Goal: Task Accomplishment & Management: Complete application form

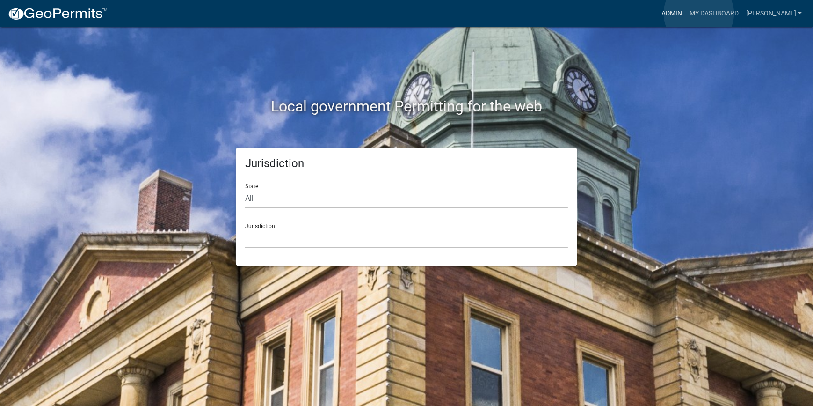
click at [686, 14] on link "Admin" at bounding box center [672, 14] width 28 height 18
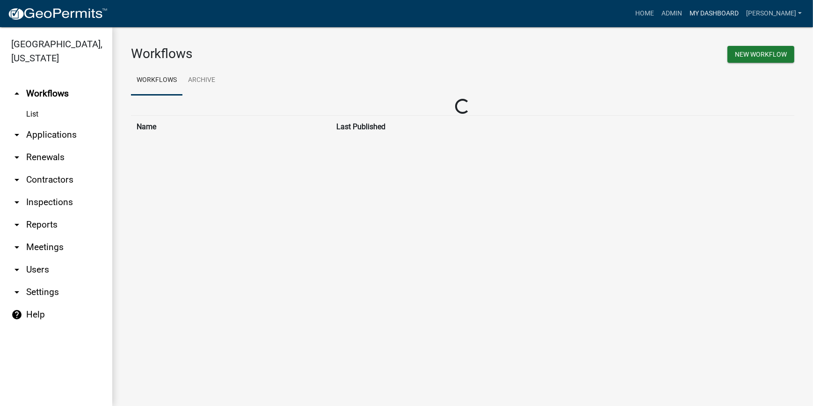
click at [734, 8] on link "My Dashboard" at bounding box center [714, 14] width 57 height 18
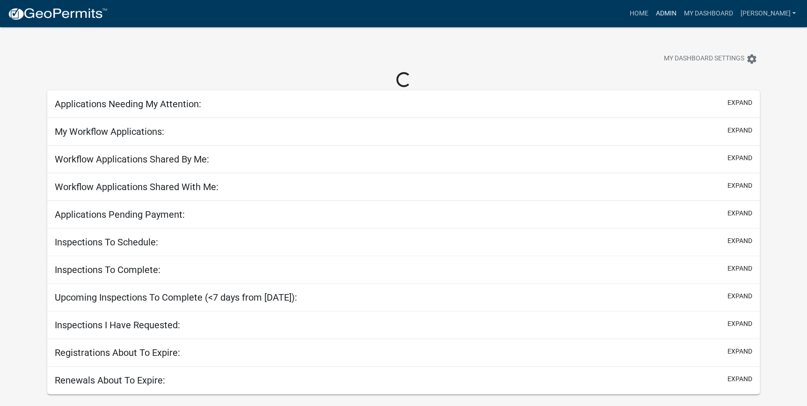
click at [680, 15] on link "Admin" at bounding box center [666, 14] width 28 height 18
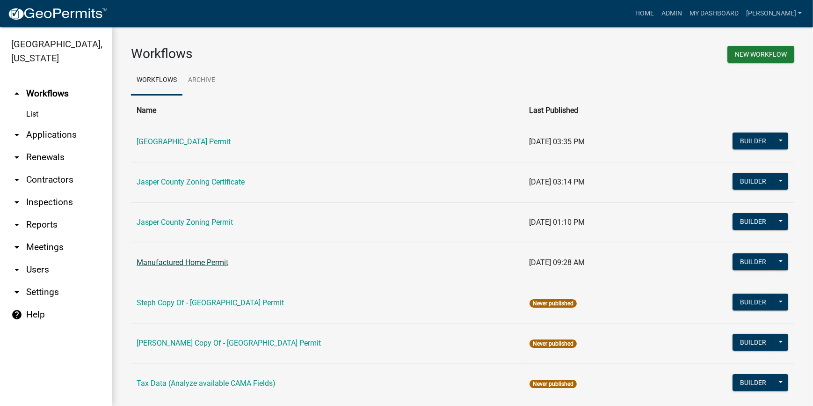
click at [182, 261] on link "Manufactured Home Permit" at bounding box center [183, 262] width 92 height 9
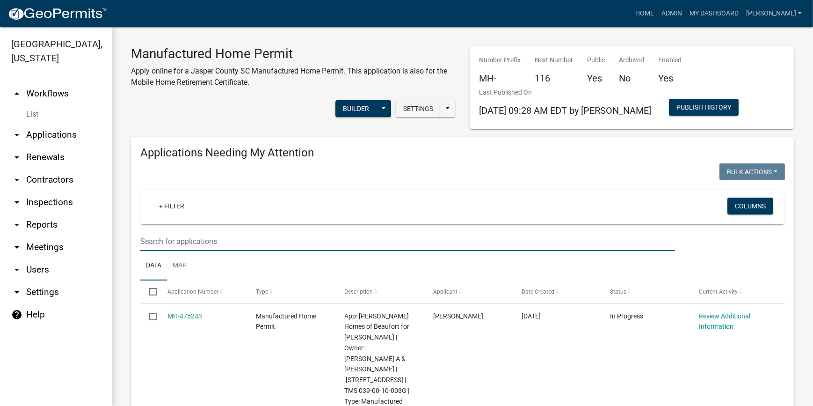
paste input "088-00-04-018Q"
type input "[PHONE_NUMBER]"
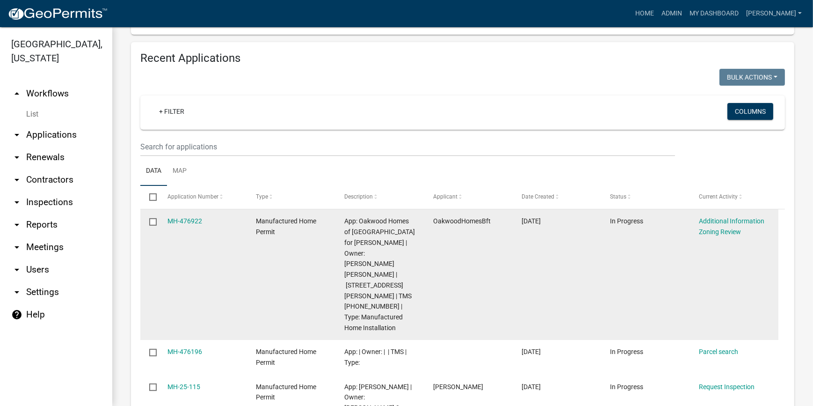
scroll to position [340, 0]
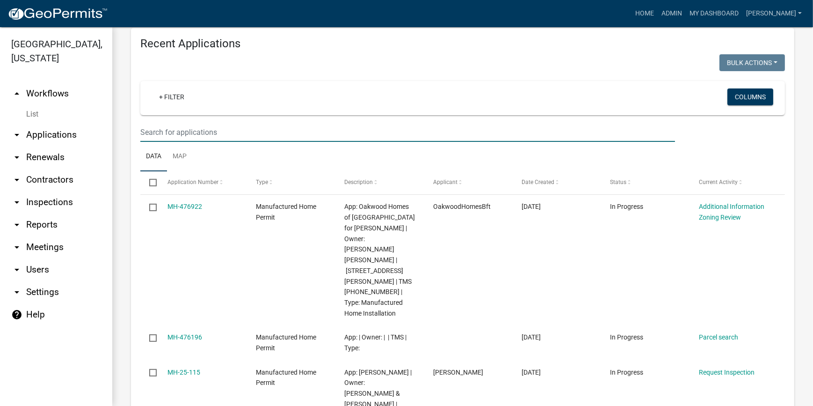
paste input "088-00-04-018Q"
type input "[PHONE_NUMBER]"
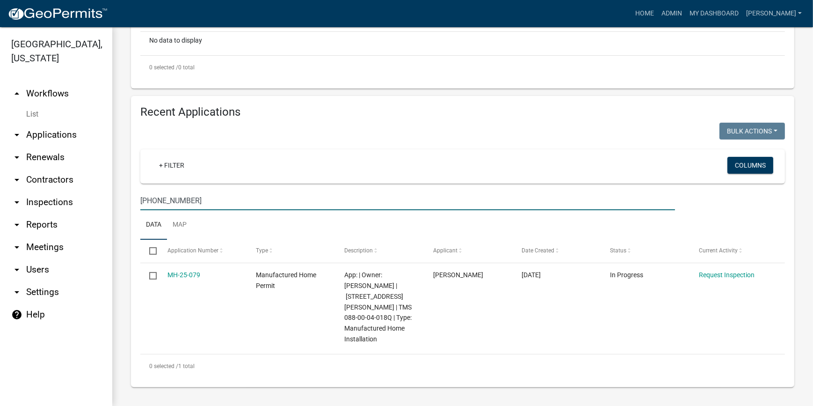
scroll to position [260, 0]
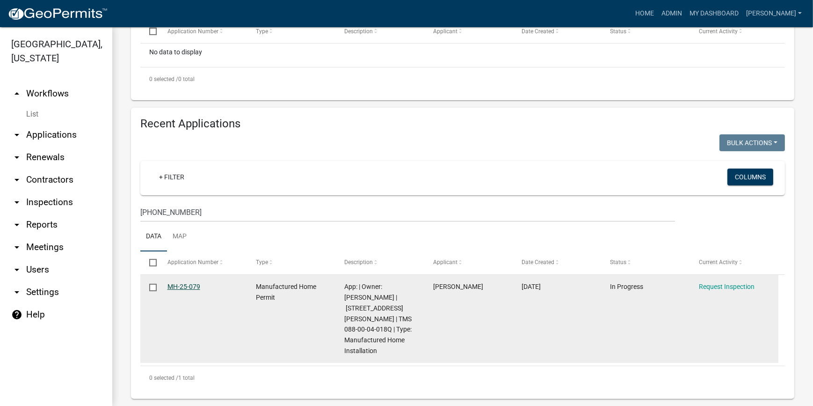
click at [185, 288] on link "MH-25-079" at bounding box center [184, 286] width 33 height 7
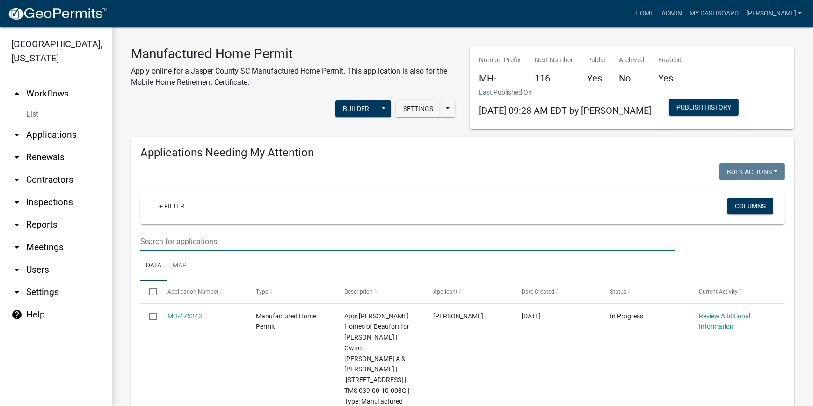
paste input "088-00-04-018Q"
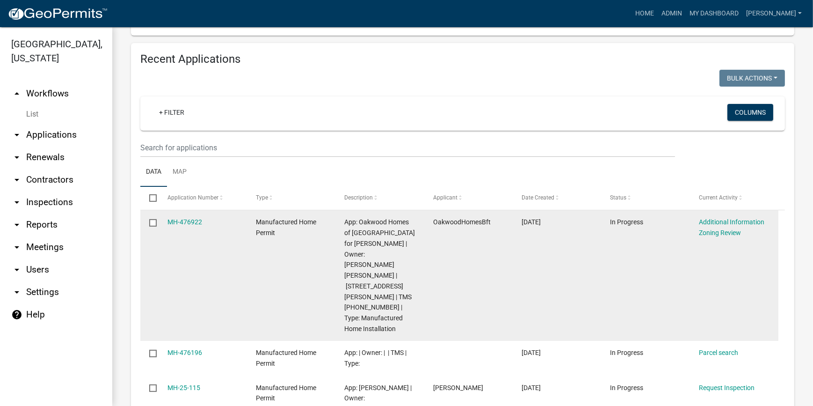
scroll to position [340, 0]
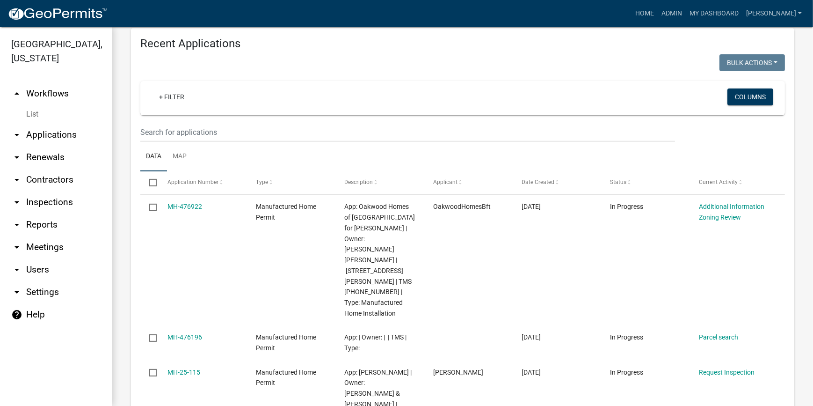
drag, startPoint x: 140, startPoint y: 129, endPoint x: 330, endPoint y: 159, distance: 191.9
click at [330, 159] on ul "Data Map" at bounding box center [462, 156] width 645 height 29
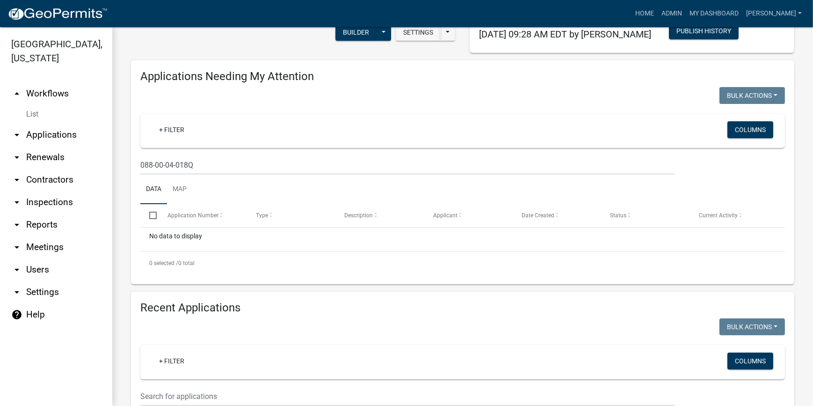
scroll to position [0, 0]
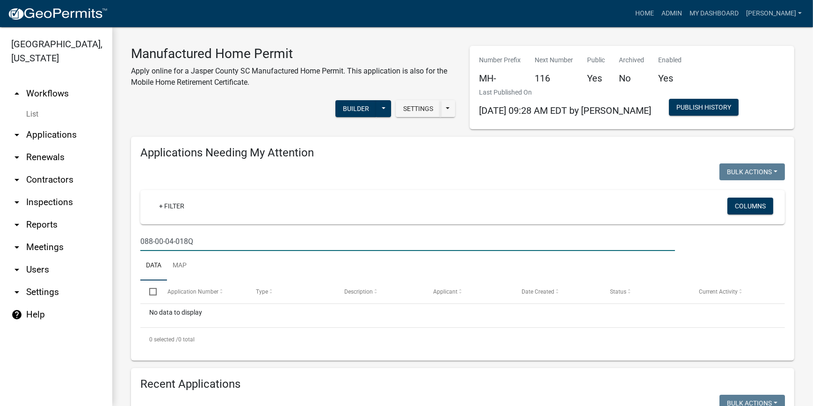
click at [227, 241] on input "088-00-04-018Q" at bounding box center [407, 241] width 535 height 19
type input "[PHONE_NUMBER]"
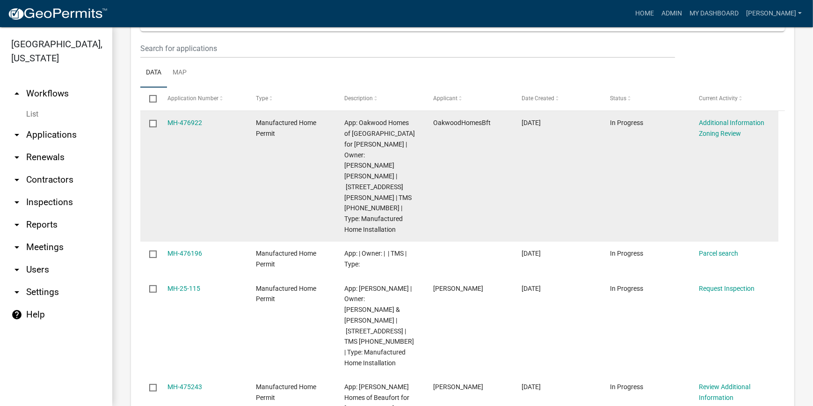
scroll to position [383, 0]
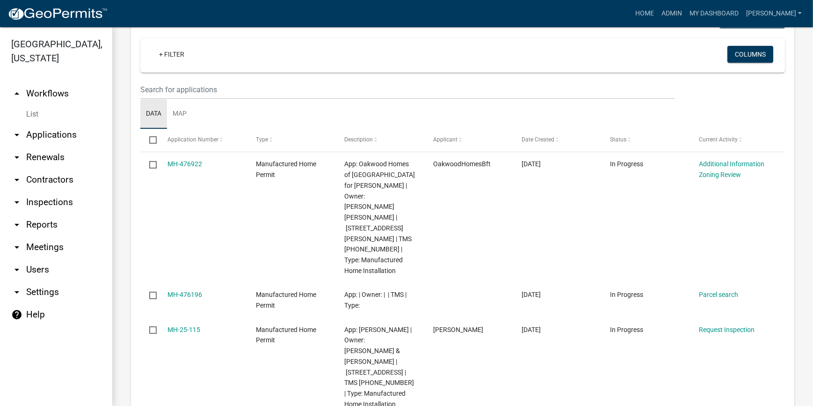
drag, startPoint x: 185, startPoint y: 78, endPoint x: 152, endPoint y: 116, distance: 50.4
click at [152, 116] on link "Data" at bounding box center [153, 114] width 27 height 30
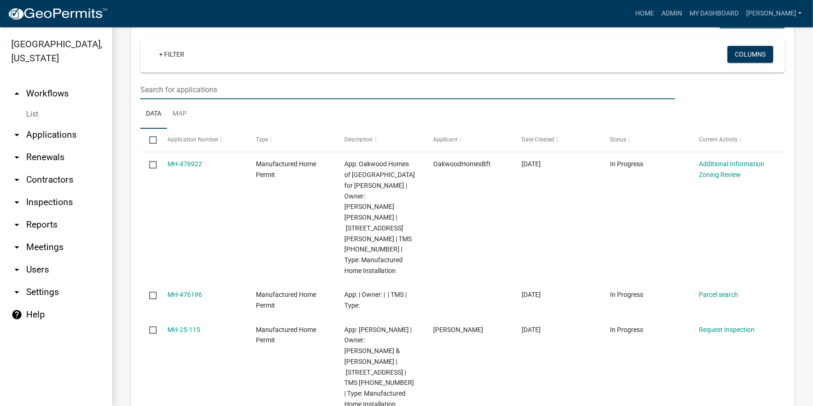
click at [159, 87] on input "text" at bounding box center [407, 89] width 535 height 19
paste input "088-00-04-018Q"
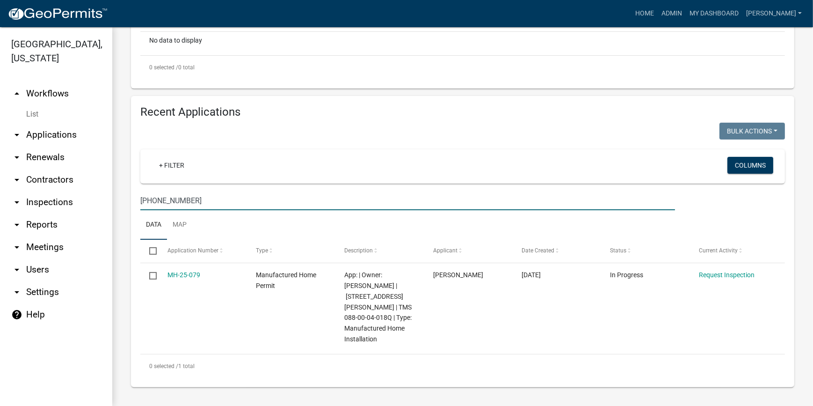
scroll to position [260, 0]
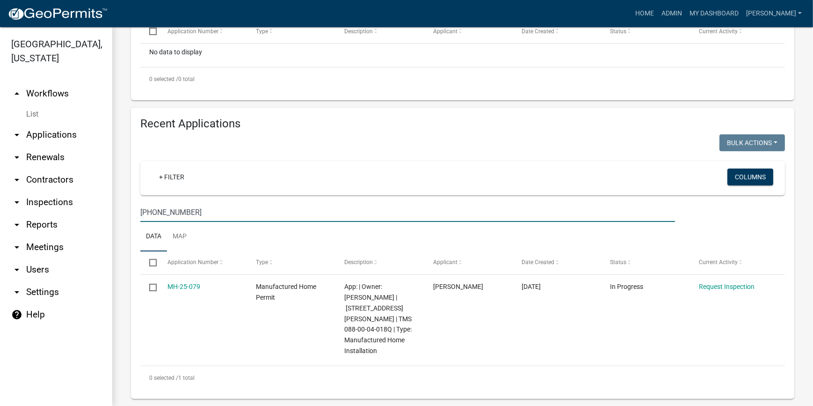
click at [152, 212] on input "[PHONE_NUMBER]" at bounding box center [407, 212] width 535 height 19
click at [211, 211] on input "[PHONE_NUMBER]" at bounding box center [407, 212] width 535 height 19
drag, startPoint x: 205, startPoint y: 214, endPoint x: 105, endPoint y: 195, distance: 102.0
click at [105, 195] on div "[GEOGRAPHIC_DATA], [US_STATE] arrow_drop_up Workflows List arrow_drop_down Appl…" at bounding box center [406, 216] width 813 height 379
type input "677"
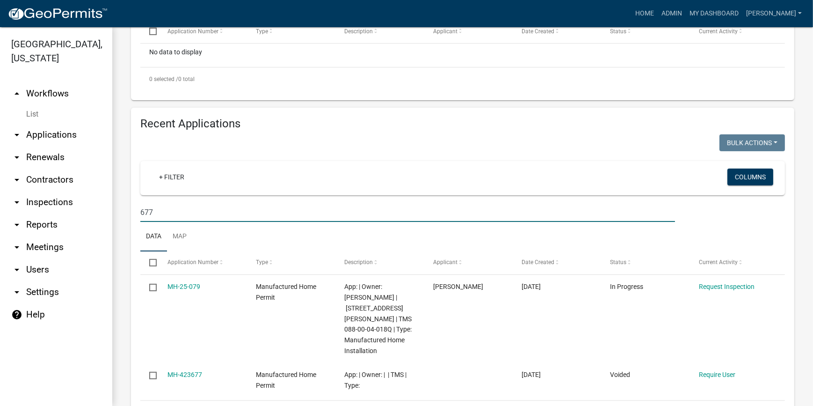
scroll to position [295, 0]
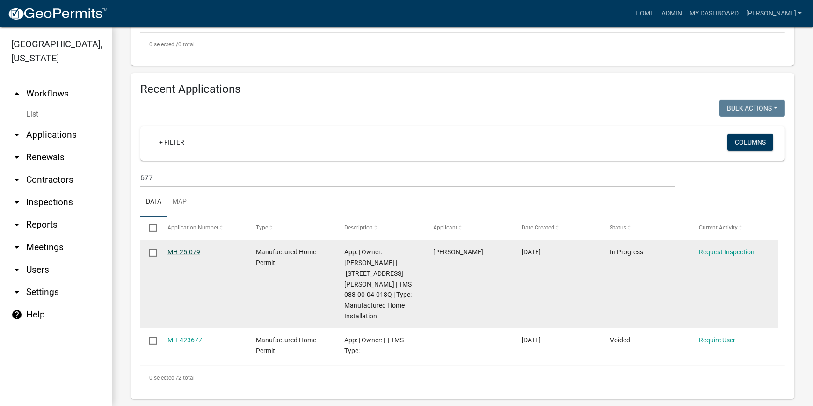
click at [170, 252] on link "MH-25-079" at bounding box center [184, 251] width 33 height 7
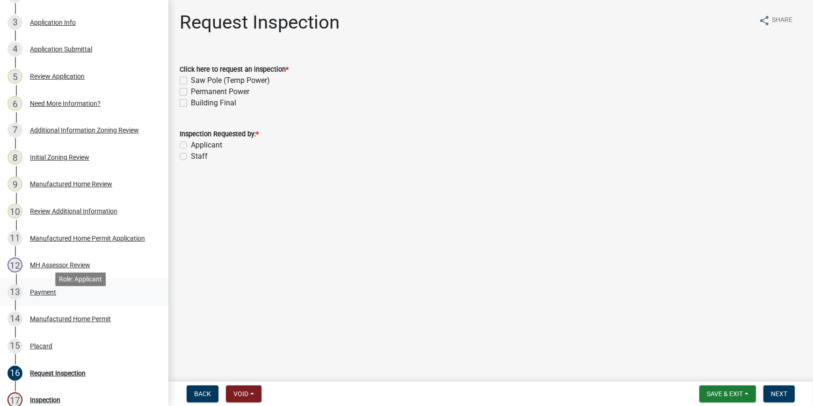
scroll to position [298, 0]
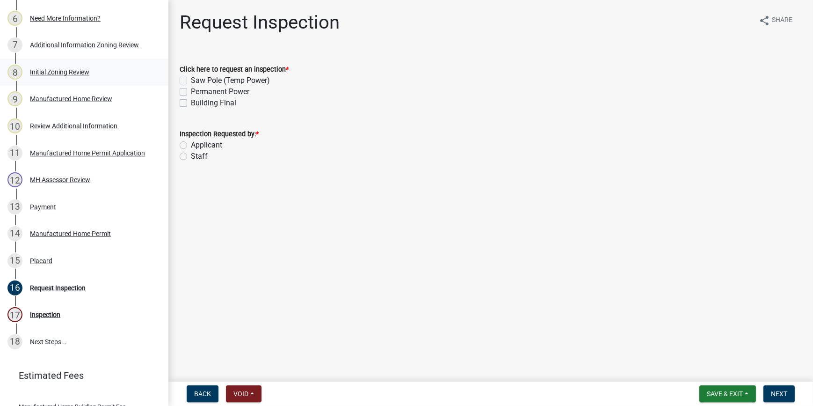
click at [63, 80] on div "8 Initial Zoning Review" at bounding box center [80, 72] width 146 height 15
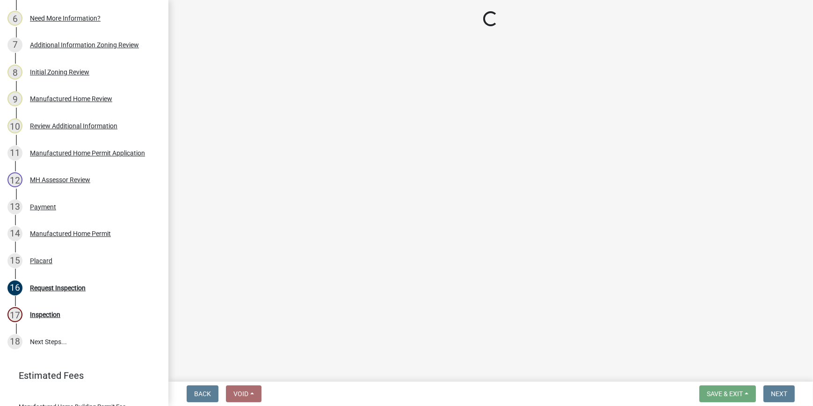
select select "61611ad6-14f2-499c-805c-58607f11e2fc"
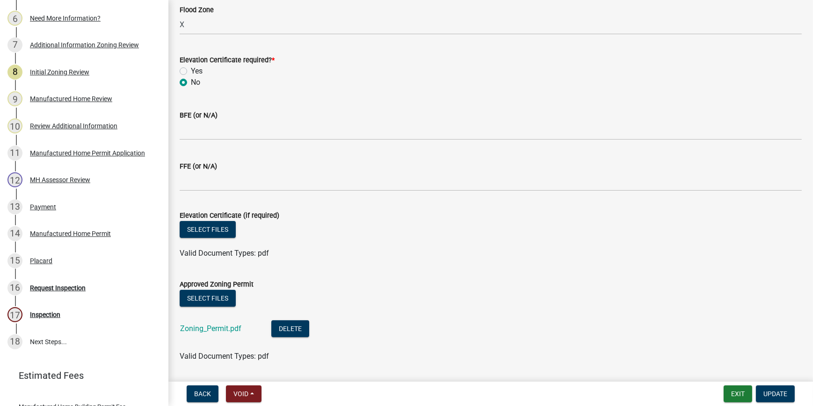
scroll to position [468, 0]
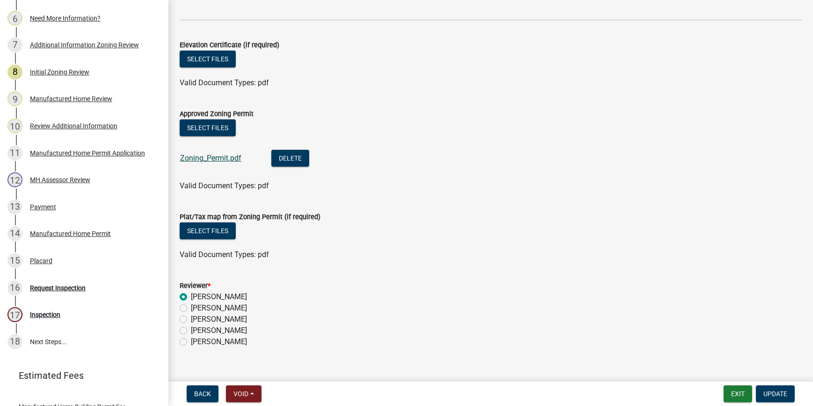
click at [193, 154] on link "Zoning_Permit.pdf" at bounding box center [210, 157] width 61 height 9
click at [739, 397] on button "Exit" at bounding box center [738, 393] width 29 height 17
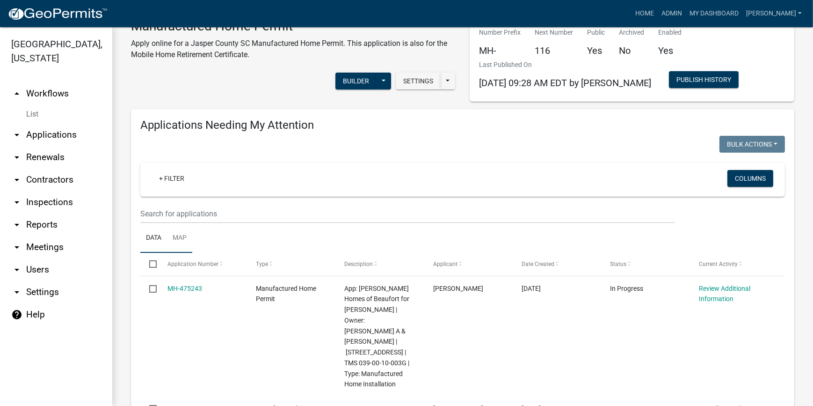
scroll to position [42, 0]
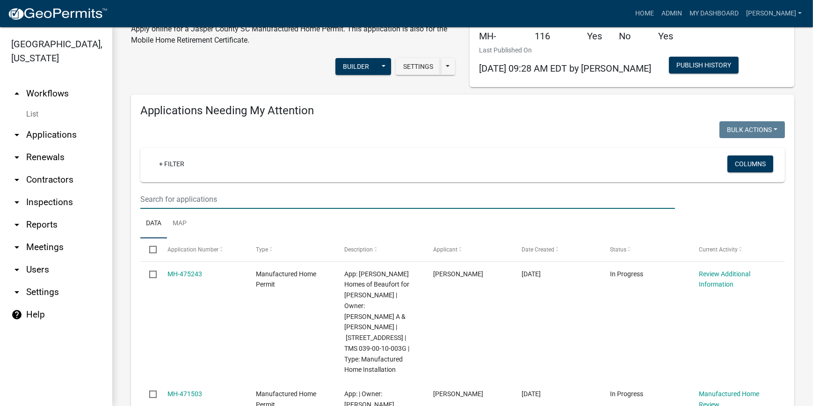
click at [189, 197] on input "text" at bounding box center [407, 199] width 535 height 19
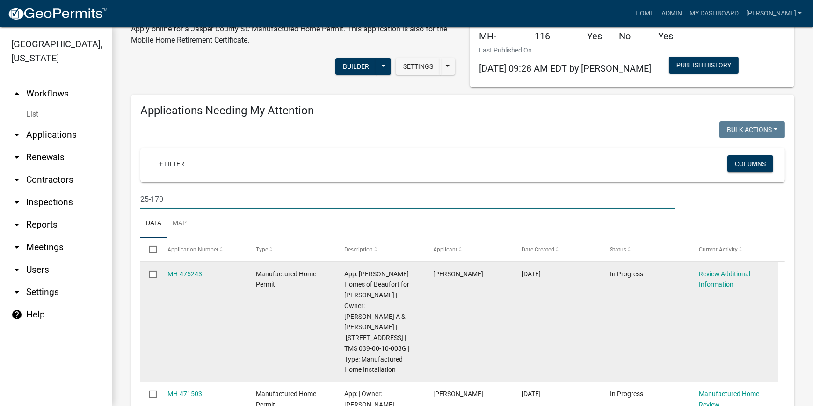
type input "25-170"
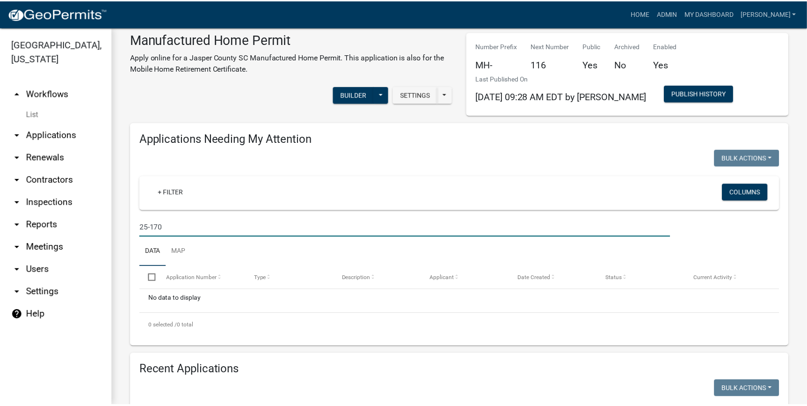
scroll to position [0, 0]
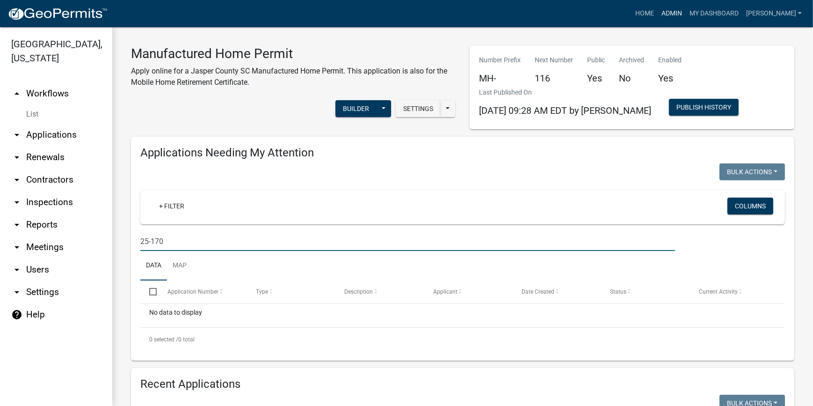
click at [686, 15] on link "Admin" at bounding box center [672, 14] width 28 height 18
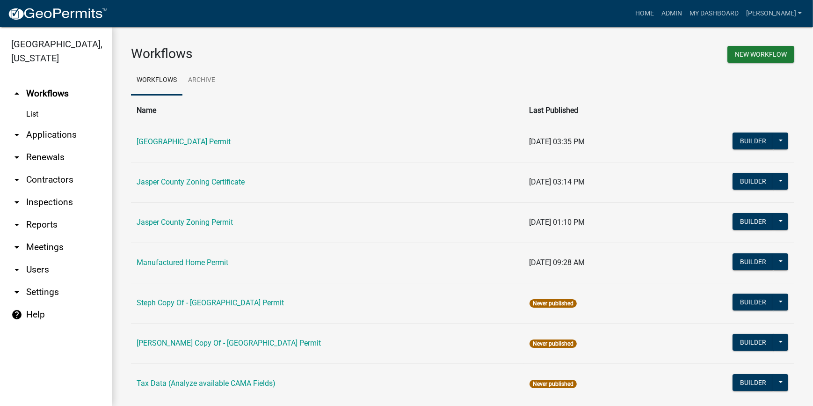
click at [60, 142] on link "arrow_drop_down Applications" at bounding box center [56, 135] width 112 height 22
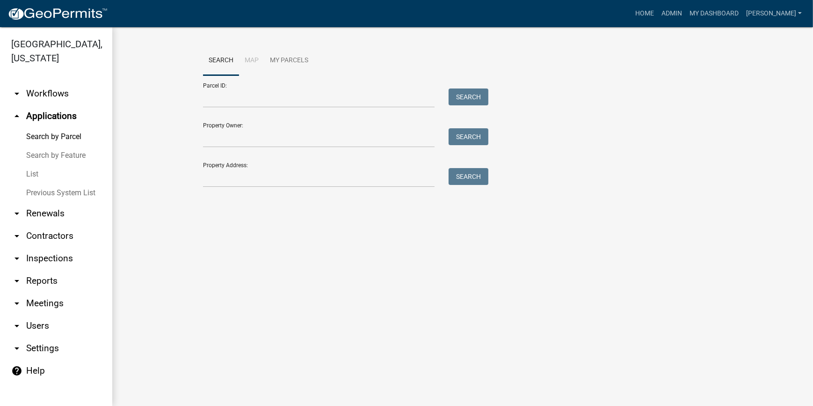
click at [30, 173] on link "List" at bounding box center [56, 174] width 112 height 19
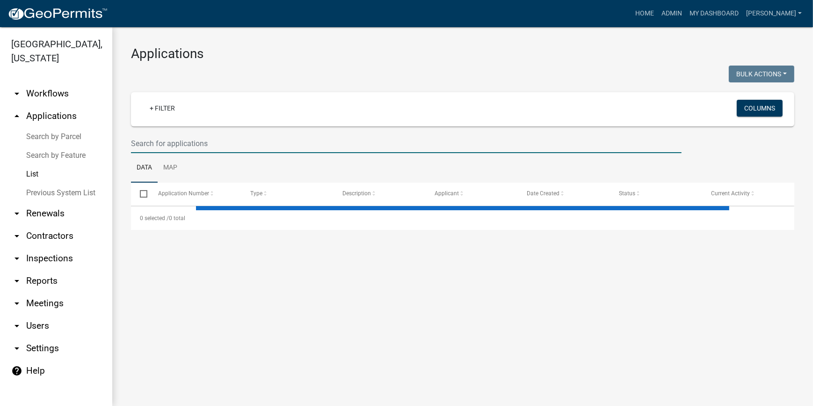
drag, startPoint x: 256, startPoint y: 146, endPoint x: 253, endPoint y: 116, distance: 31.1
click at [256, 146] on input "text" at bounding box center [406, 143] width 551 height 19
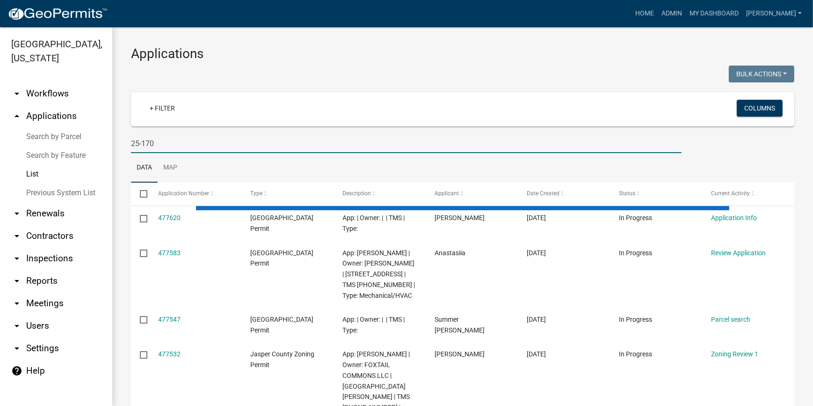
type input "25-170"
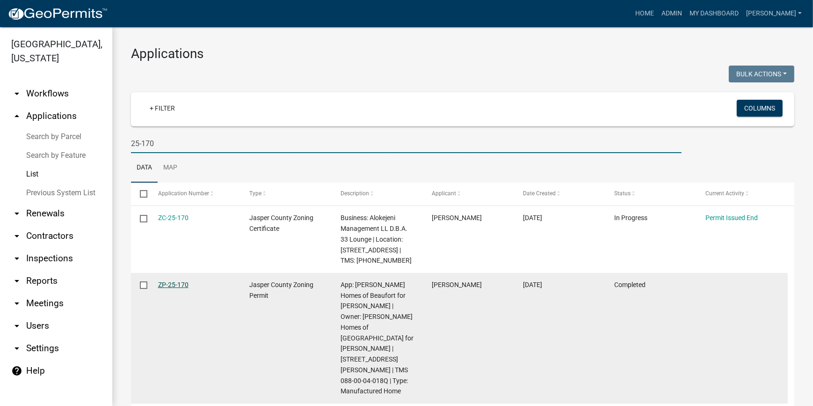
click at [170, 287] on link "ZP-25-170" at bounding box center [173, 284] width 30 height 7
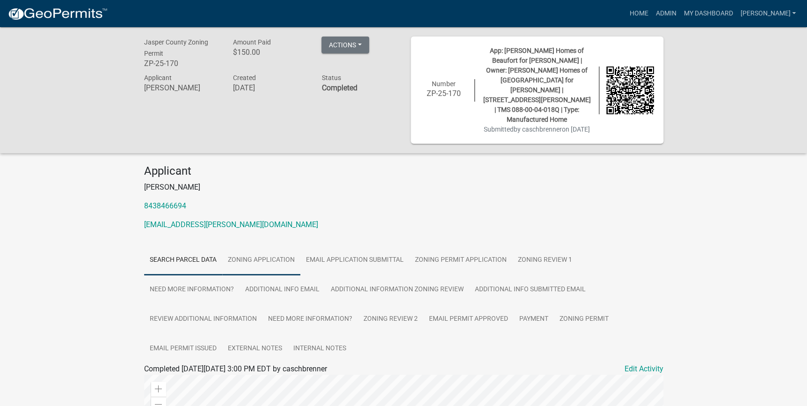
click at [277, 245] on link "Zoning Application" at bounding box center [261, 260] width 78 height 30
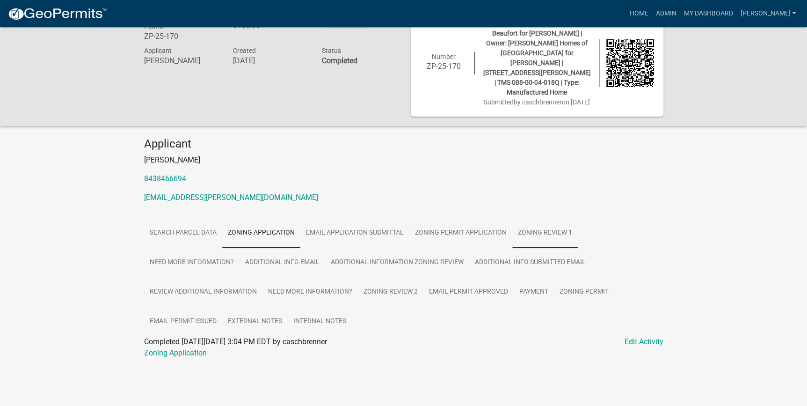
click at [539, 218] on link "Zoning Review 1" at bounding box center [545, 233] width 66 height 30
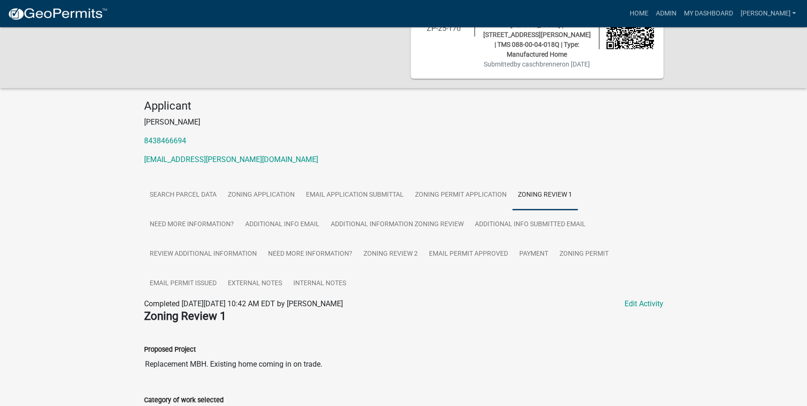
scroll to position [0, 0]
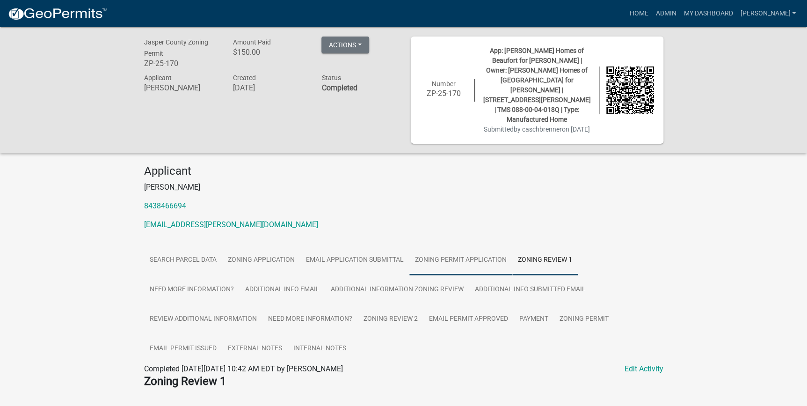
drag, startPoint x: 467, startPoint y: 235, endPoint x: 456, endPoint y: 248, distance: 17.3
click at [467, 245] on link "Zoning Permit Application" at bounding box center [460, 260] width 103 height 30
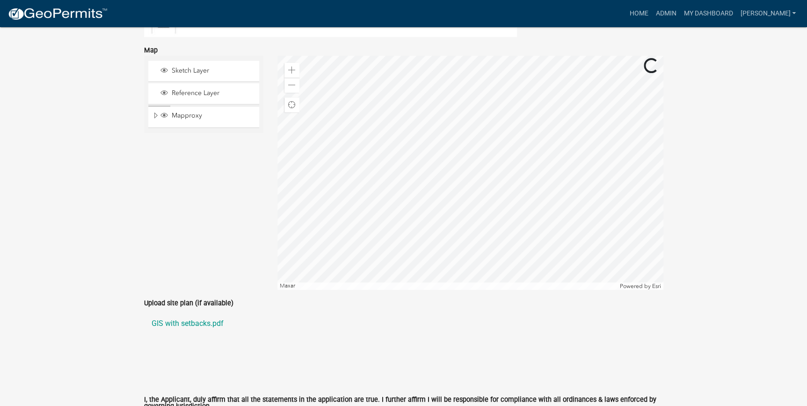
scroll to position [1984, 0]
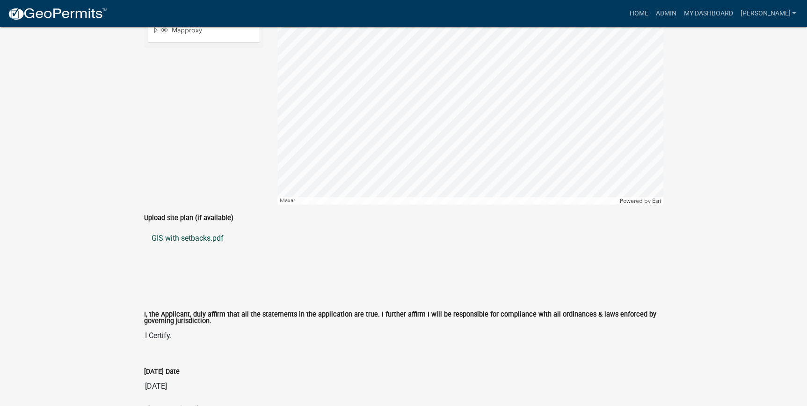
click at [200, 227] on link "GIS with setbacks.pdf" at bounding box center [403, 238] width 519 height 22
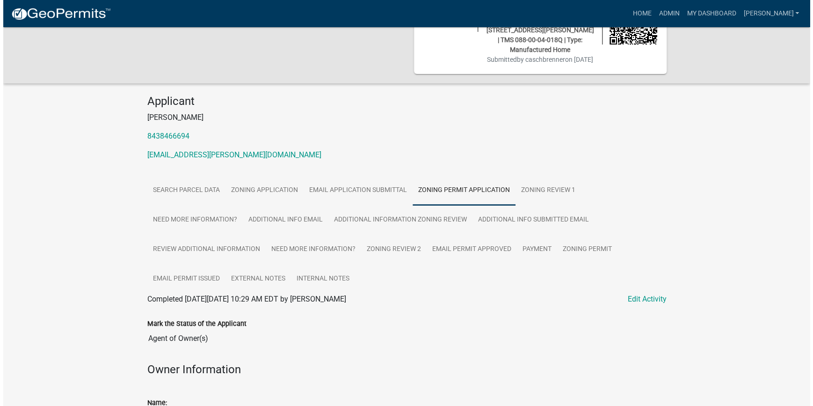
scroll to position [0, 0]
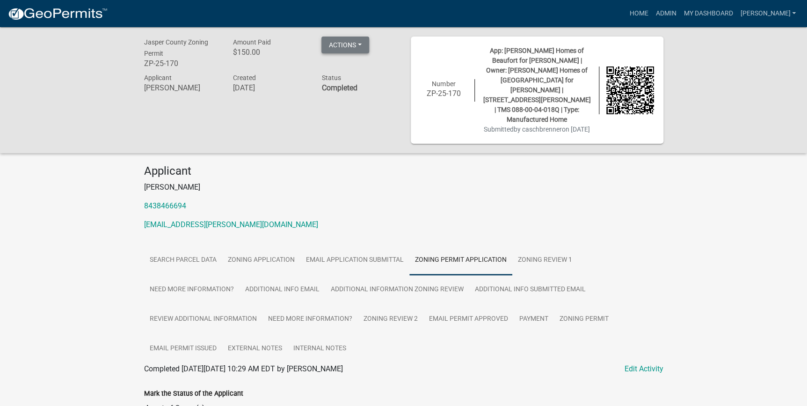
click at [340, 41] on button "Actions" at bounding box center [345, 44] width 48 height 17
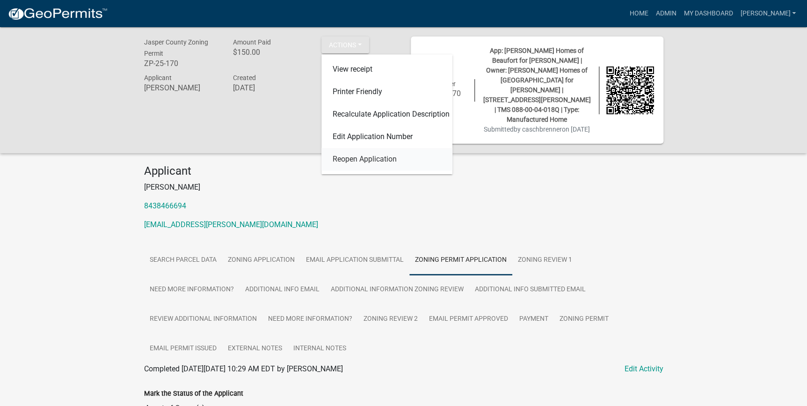
click at [365, 161] on link "Reopen Application" at bounding box center [386, 159] width 131 height 22
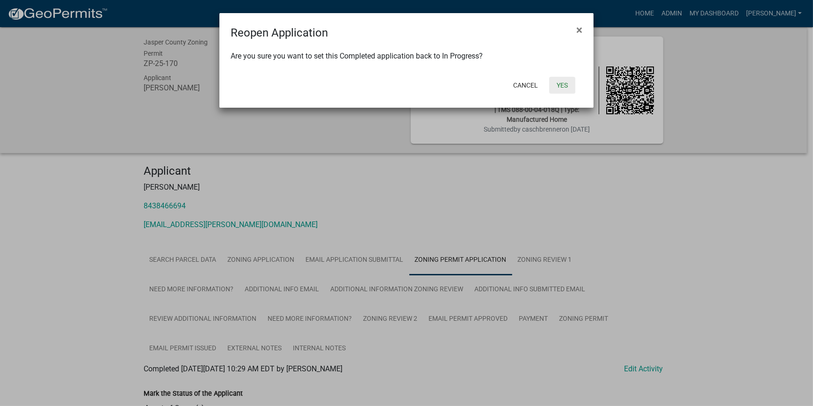
click at [560, 84] on button "Yes" at bounding box center [562, 85] width 26 height 17
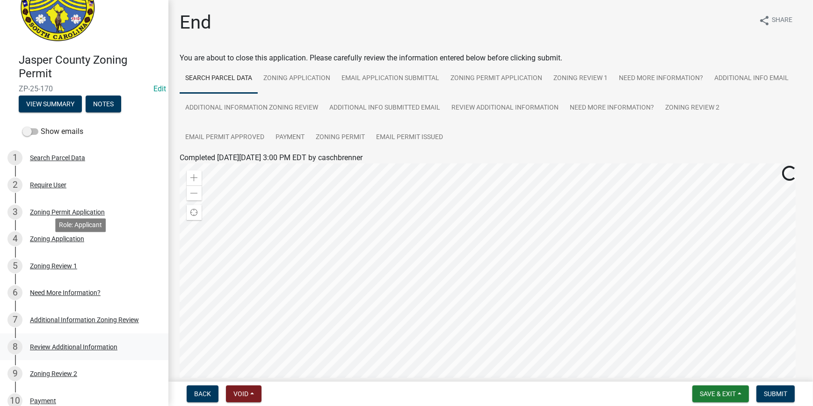
scroll to position [185, 0]
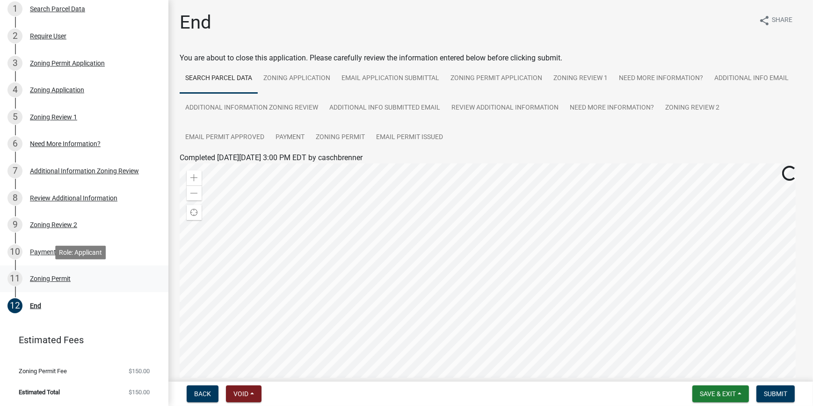
click at [53, 276] on div "Zoning Permit" at bounding box center [50, 278] width 41 height 7
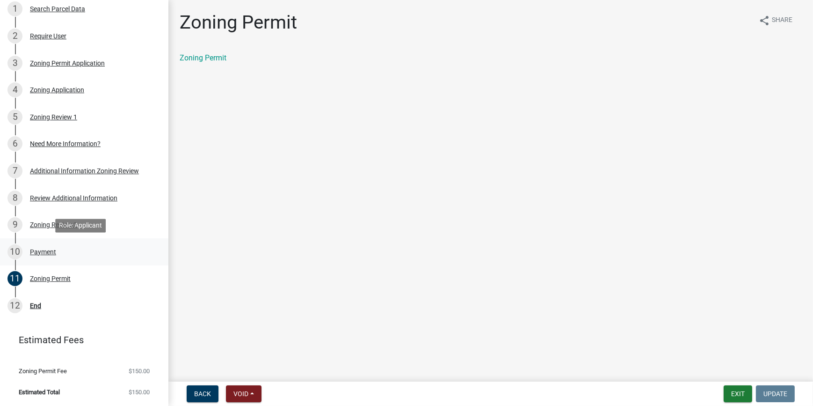
click at [39, 262] on link "10 Payment" at bounding box center [84, 251] width 168 height 27
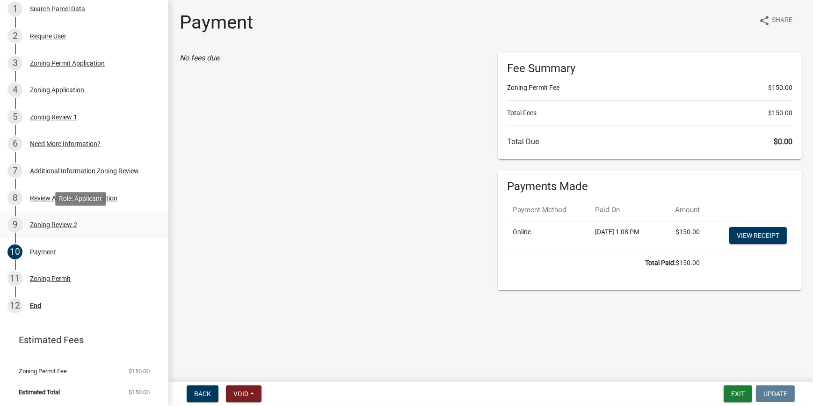
click at [53, 219] on div "9 Zoning Review 2" at bounding box center [80, 224] width 146 height 15
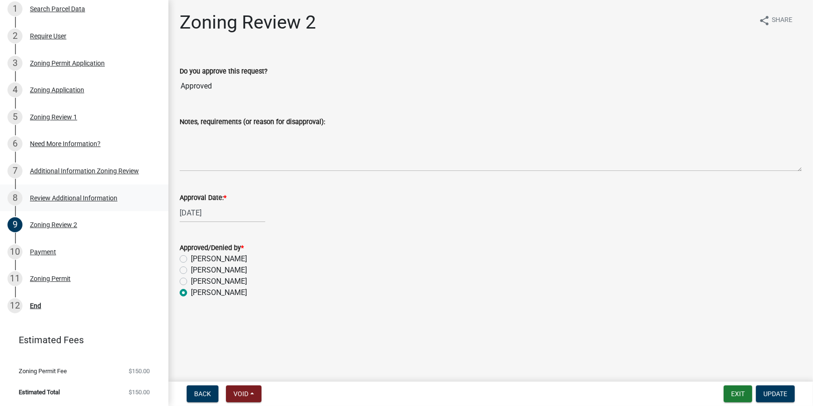
click at [66, 193] on div "8 Review Additional Information" at bounding box center [80, 197] width 146 height 15
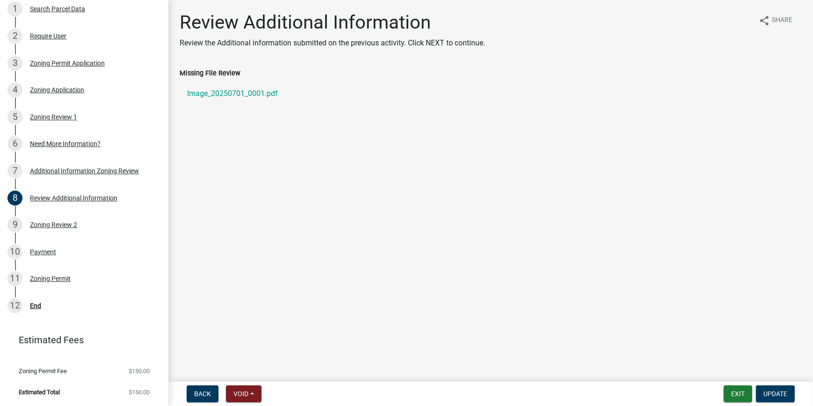
click at [60, 119] on div "Zoning Review 1" at bounding box center [53, 117] width 47 height 7
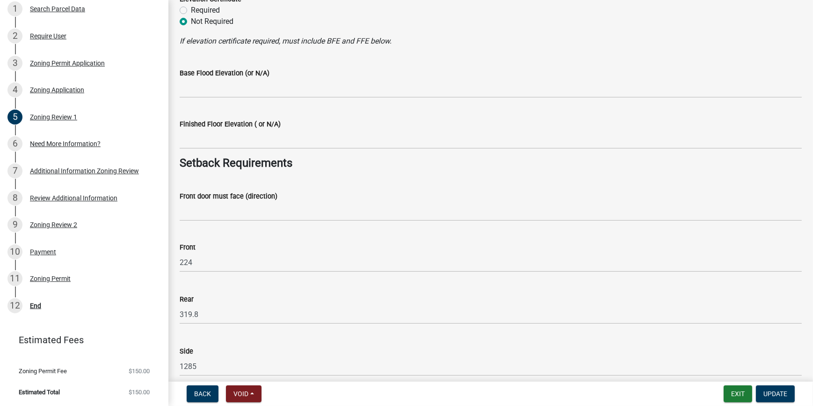
scroll to position [1191, 0]
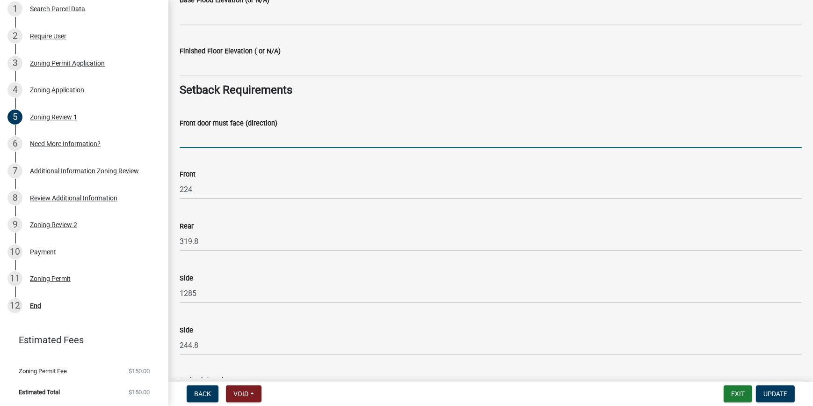
click at [231, 136] on input "Front door must face (direction)" at bounding box center [491, 138] width 622 height 19
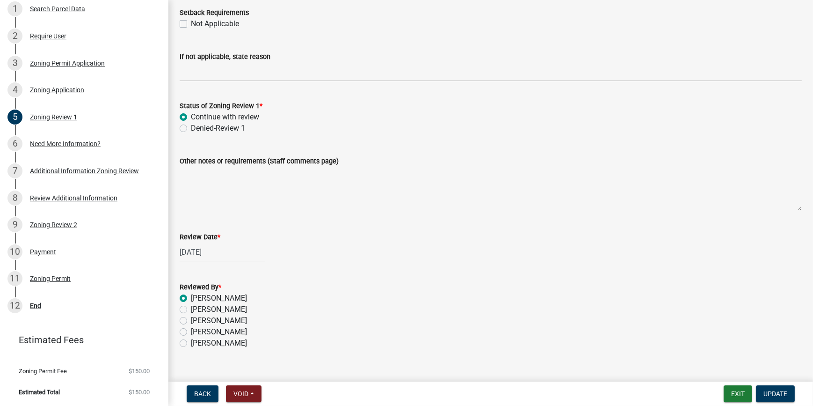
scroll to position [1573, 0]
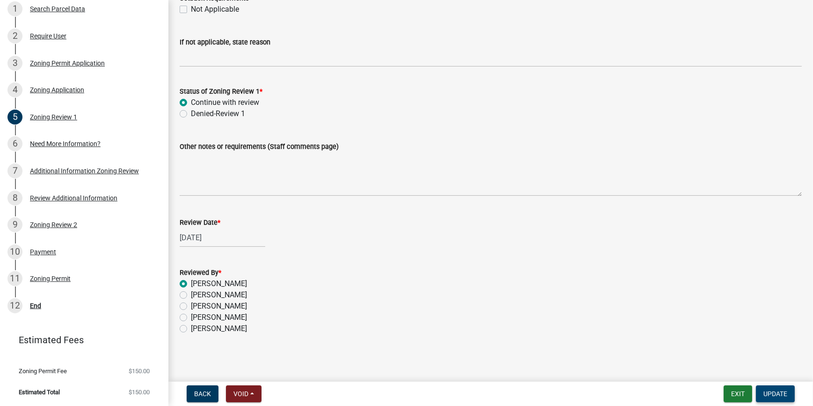
type input "[PERSON_NAME] rd"
click at [774, 392] on span "Update" at bounding box center [776, 393] width 24 height 7
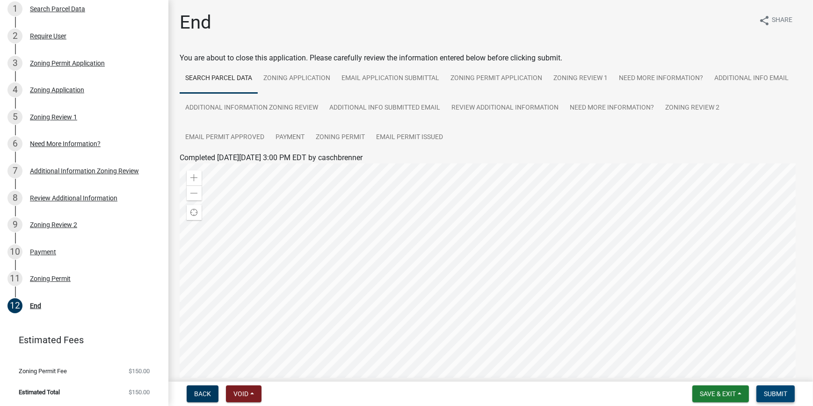
click at [772, 390] on span "Submit" at bounding box center [775, 393] width 23 height 7
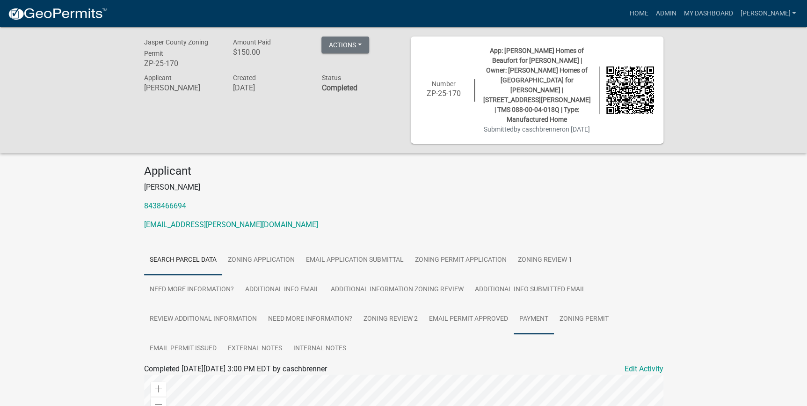
click at [534, 304] on link "Payment" at bounding box center [534, 319] width 40 height 30
click at [581, 304] on link "Zoning Permit" at bounding box center [584, 319] width 60 height 30
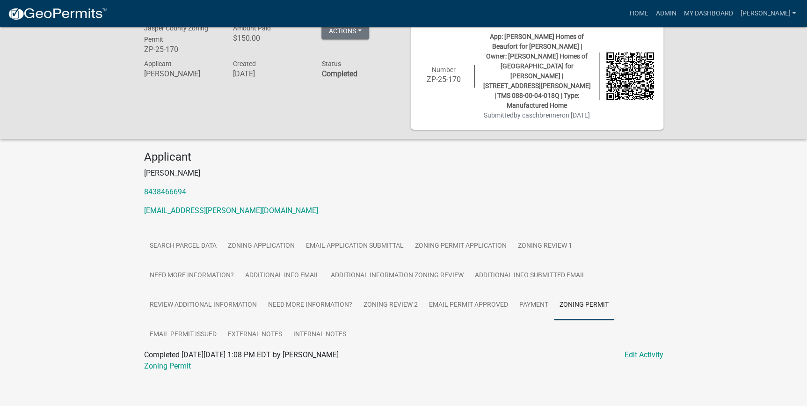
scroll to position [27, 0]
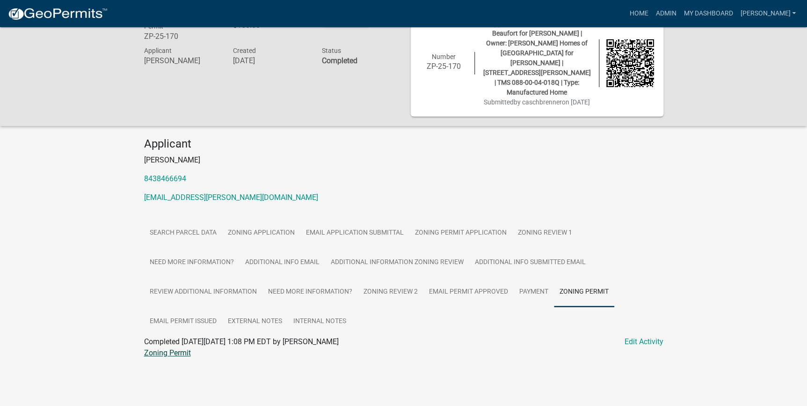
click at [154, 348] on link "Zoning Permit" at bounding box center [167, 352] width 47 height 9
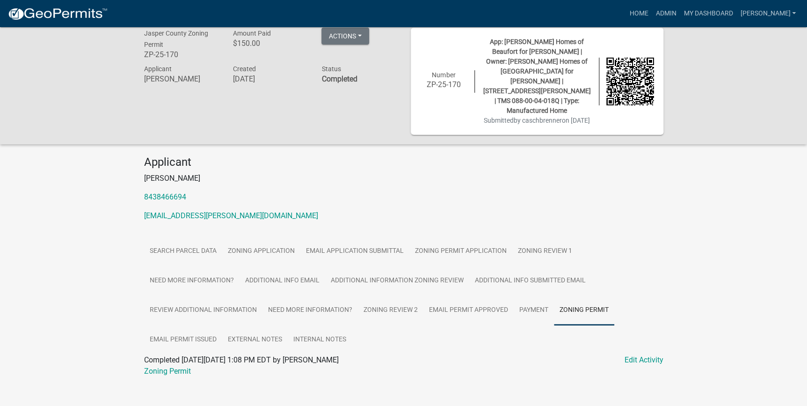
scroll to position [0, 0]
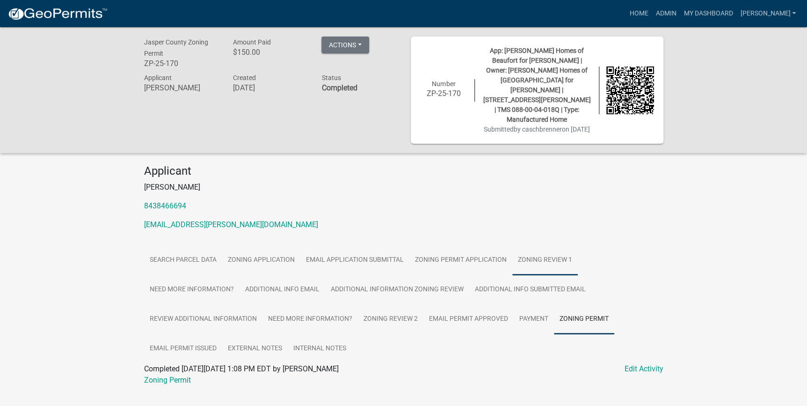
drag, startPoint x: 585, startPoint y: 226, endPoint x: 569, endPoint y: 234, distance: 18.2
click at [585, 245] on ul "Search Parcel Data Zoning Application Email Application Submittal Zoning Permit…" at bounding box center [403, 304] width 519 height 118
click at [561, 245] on link "Zoning Review 1" at bounding box center [545, 260] width 66 height 30
click at [330, 44] on button "Actions" at bounding box center [345, 44] width 48 height 17
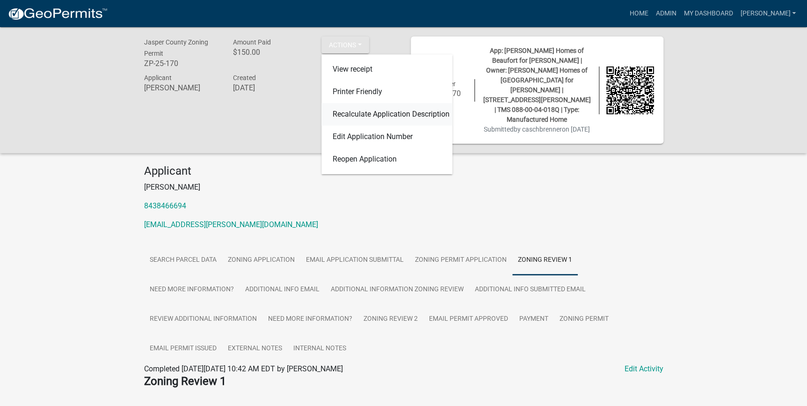
click at [408, 117] on link "Recalculate Application Description" at bounding box center [386, 114] width 131 height 22
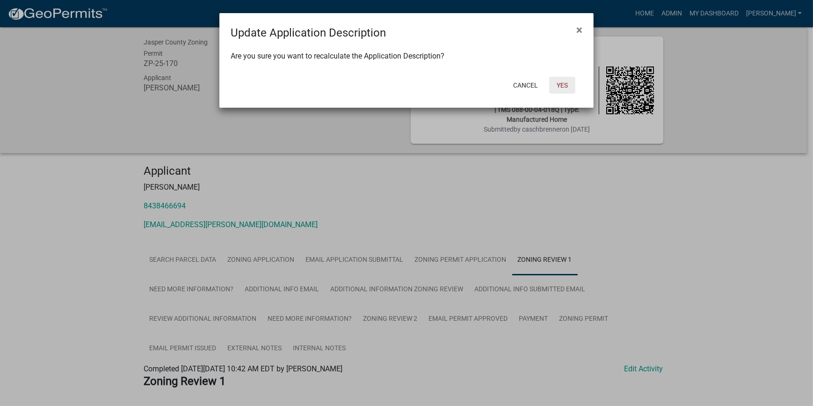
click at [567, 89] on button "Yes" at bounding box center [562, 85] width 26 height 17
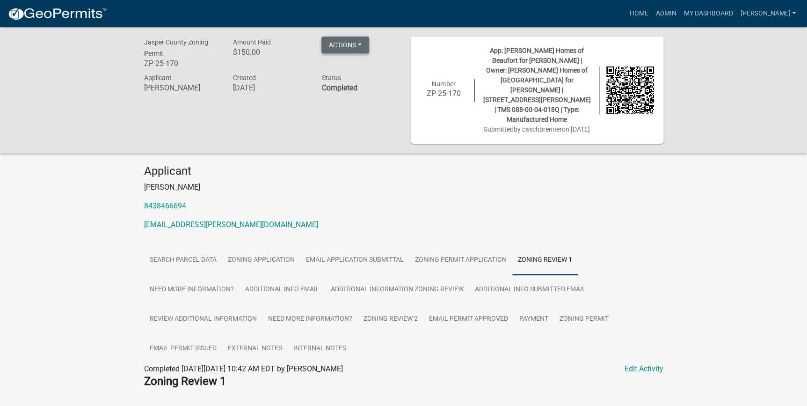
click at [338, 42] on button "Actions" at bounding box center [345, 44] width 48 height 17
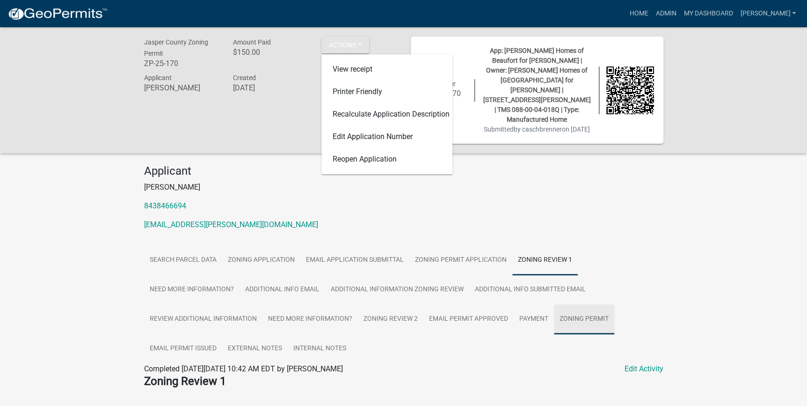
click at [580, 304] on link "Zoning Permit" at bounding box center [584, 319] width 60 height 30
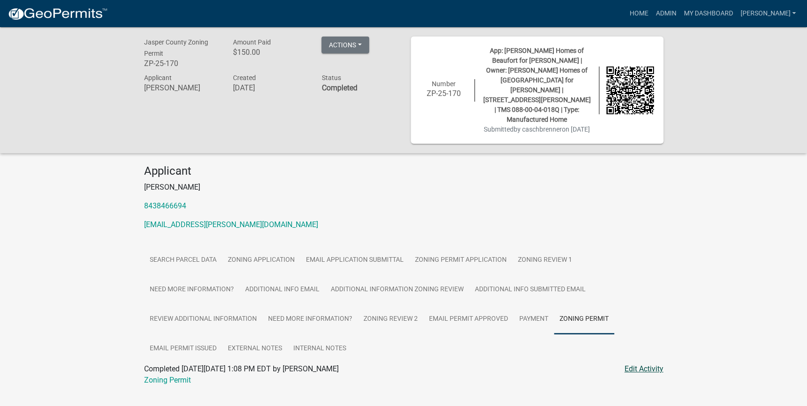
click at [645, 363] on link "Edit Activity" at bounding box center [644, 368] width 39 height 11
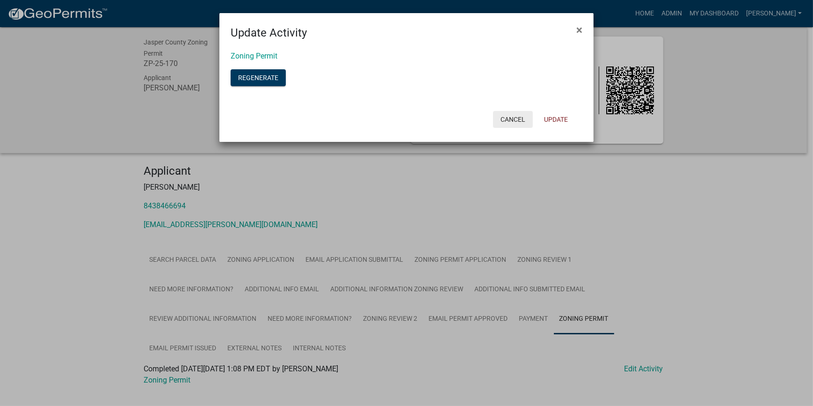
click at [508, 118] on button "Cancel" at bounding box center [513, 119] width 40 height 17
